Goal: Task Accomplishment & Management: Manage account settings

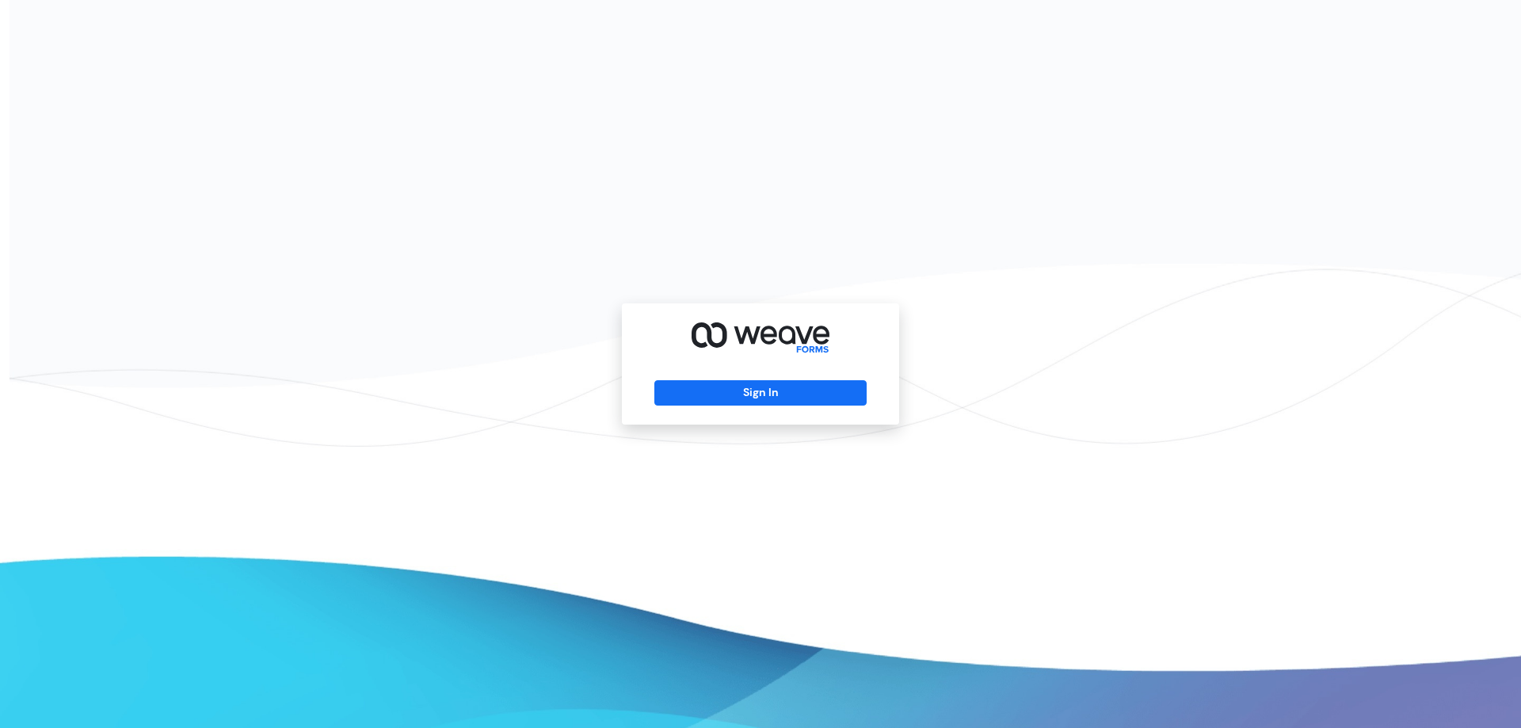
click at [757, 378] on div "Sign In" at bounding box center [760, 363] width 277 height 121
click at [753, 385] on button "Sign In" at bounding box center [759, 392] width 211 height 25
